Goal: Task Accomplishment & Management: Complete application form

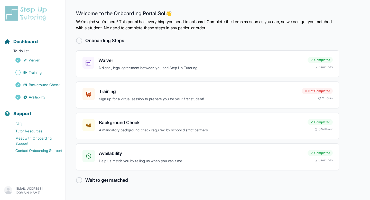
click at [29, 188] on p "[EMAIL_ADDRESS][DOMAIN_NAME]" at bounding box center [38, 190] width 46 height 8
click at [31, 175] on link "Sign Out" at bounding box center [32, 178] width 55 height 9
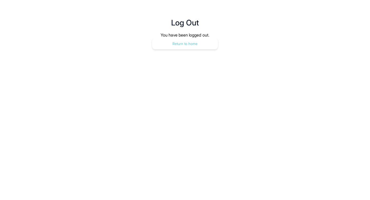
click at [182, 44] on button "Return to home" at bounding box center [185, 43] width 66 height 11
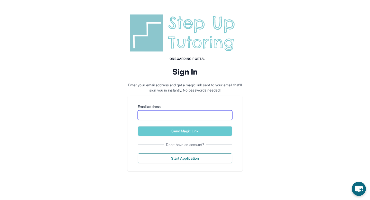
click at [188, 113] on input "Email address" at bounding box center [185, 115] width 94 height 10
type input "**********"
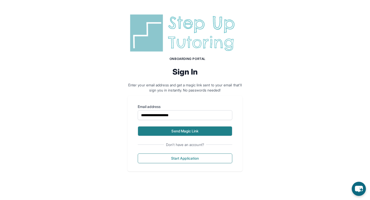
click at [186, 129] on button "Send Magic Link" at bounding box center [185, 131] width 94 height 10
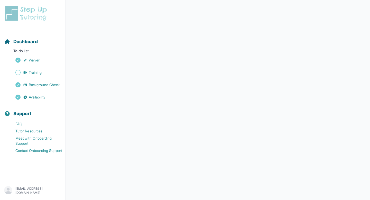
scroll to position [1, 0]
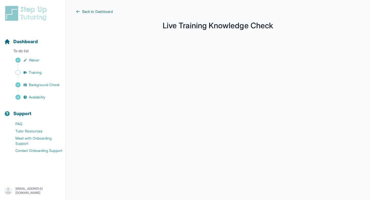
click at [89, 13] on span "Back to Dashboard" at bounding box center [97, 11] width 31 height 5
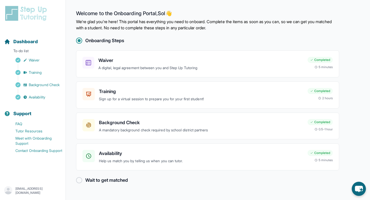
click at [91, 180] on h2 "Wait to get matched" at bounding box center [106, 179] width 43 height 7
click at [81, 180] on div at bounding box center [79, 180] width 6 height 6
click at [77, 179] on div at bounding box center [79, 180] width 6 height 6
